Goal: Task Accomplishment & Management: Use online tool/utility

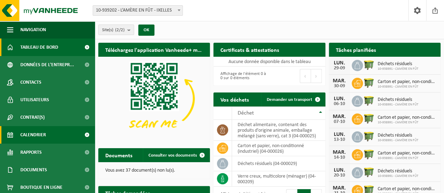
click at [48, 134] on link "Calendrier" at bounding box center [47, 135] width 95 height 18
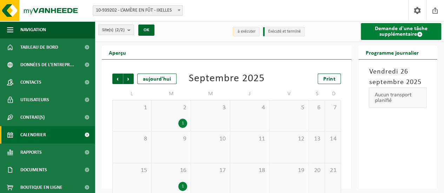
click at [385, 30] on link "Demande d'une tâche supplémentaire" at bounding box center [401, 31] width 80 height 17
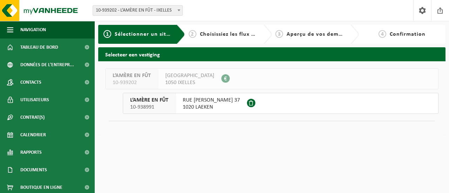
click at [289, 99] on button "L’AMÈRE EN FÛT 10-938991 RUE DIEUDONNÉ LEFÈVRE 37 1020 LAEKEN" at bounding box center [281, 103] width 316 height 21
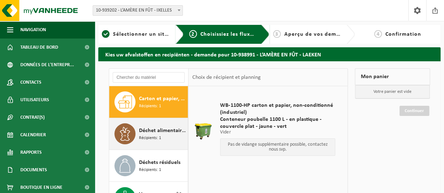
click at [157, 131] on span "Déchet alimentaire, contenant des produits d'origine animale, emballage mélangé…" at bounding box center [162, 131] width 47 height 8
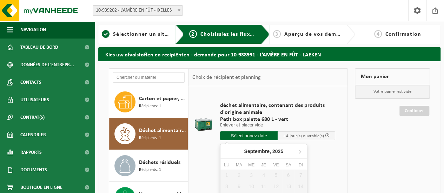
click at [258, 135] on input "text" at bounding box center [249, 136] width 58 height 9
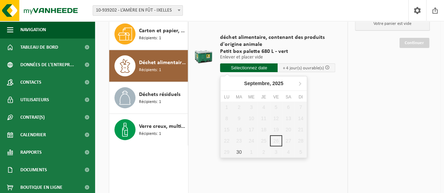
scroll to position [70, 0]
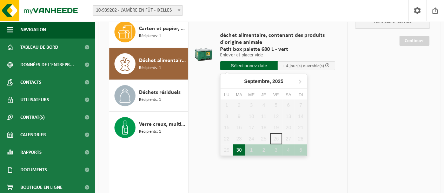
click at [239, 151] on div "30" at bounding box center [239, 150] width 12 height 11
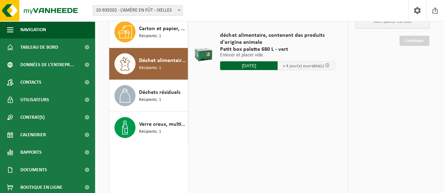
type input "à partir de 2025-09-30"
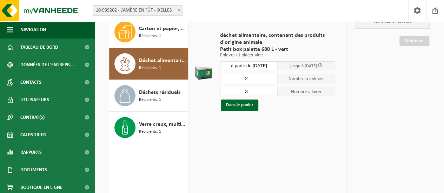
type input "2"
click at [274, 80] on input "2" at bounding box center [249, 78] width 58 height 9
type input "2"
click at [274, 93] on input "2" at bounding box center [249, 91] width 58 height 9
click at [242, 108] on button "Dans le panier" at bounding box center [240, 105] width 38 height 11
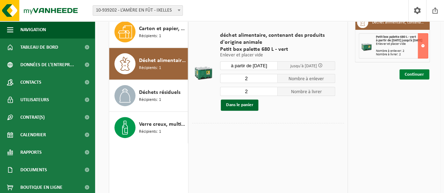
click at [419, 79] on link "Continuer" at bounding box center [414, 75] width 30 height 10
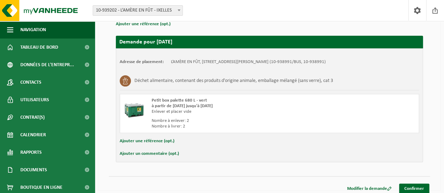
scroll to position [76, 0]
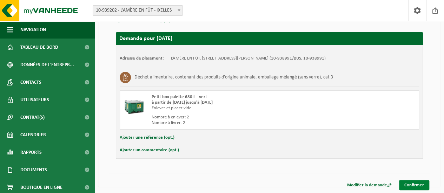
click at [417, 185] on link "Confirmer" at bounding box center [414, 185] width 30 height 10
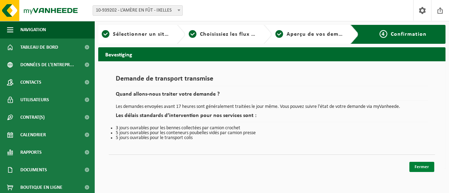
click at [420, 167] on link "Fermer" at bounding box center [422, 167] width 25 height 10
